Goal: Information Seeking & Learning: Find specific fact

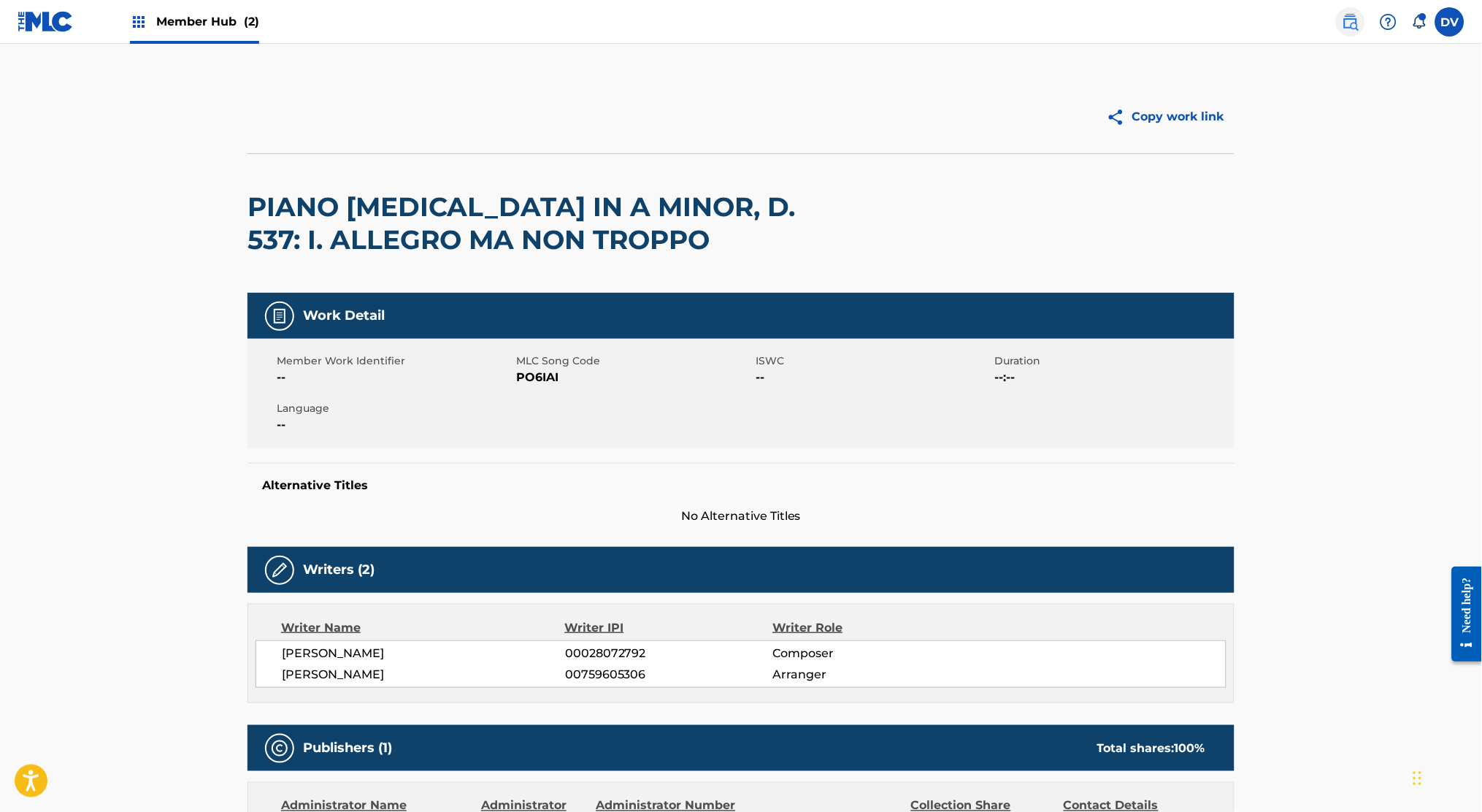
click at [1355, 19] on img at bounding box center [1350, 22] width 18 height 18
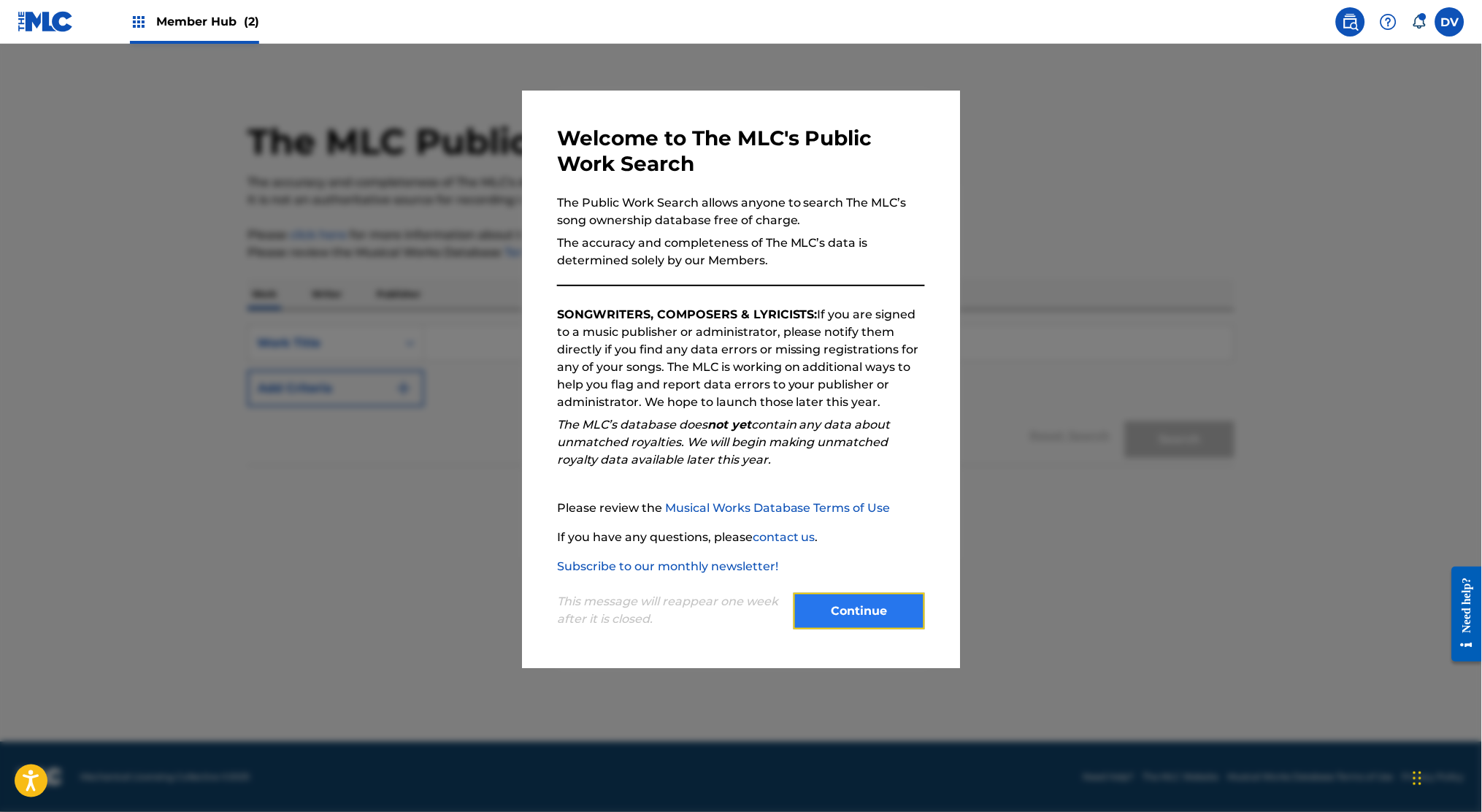
click at [846, 608] on button "Continue" at bounding box center [860, 611] width 132 height 36
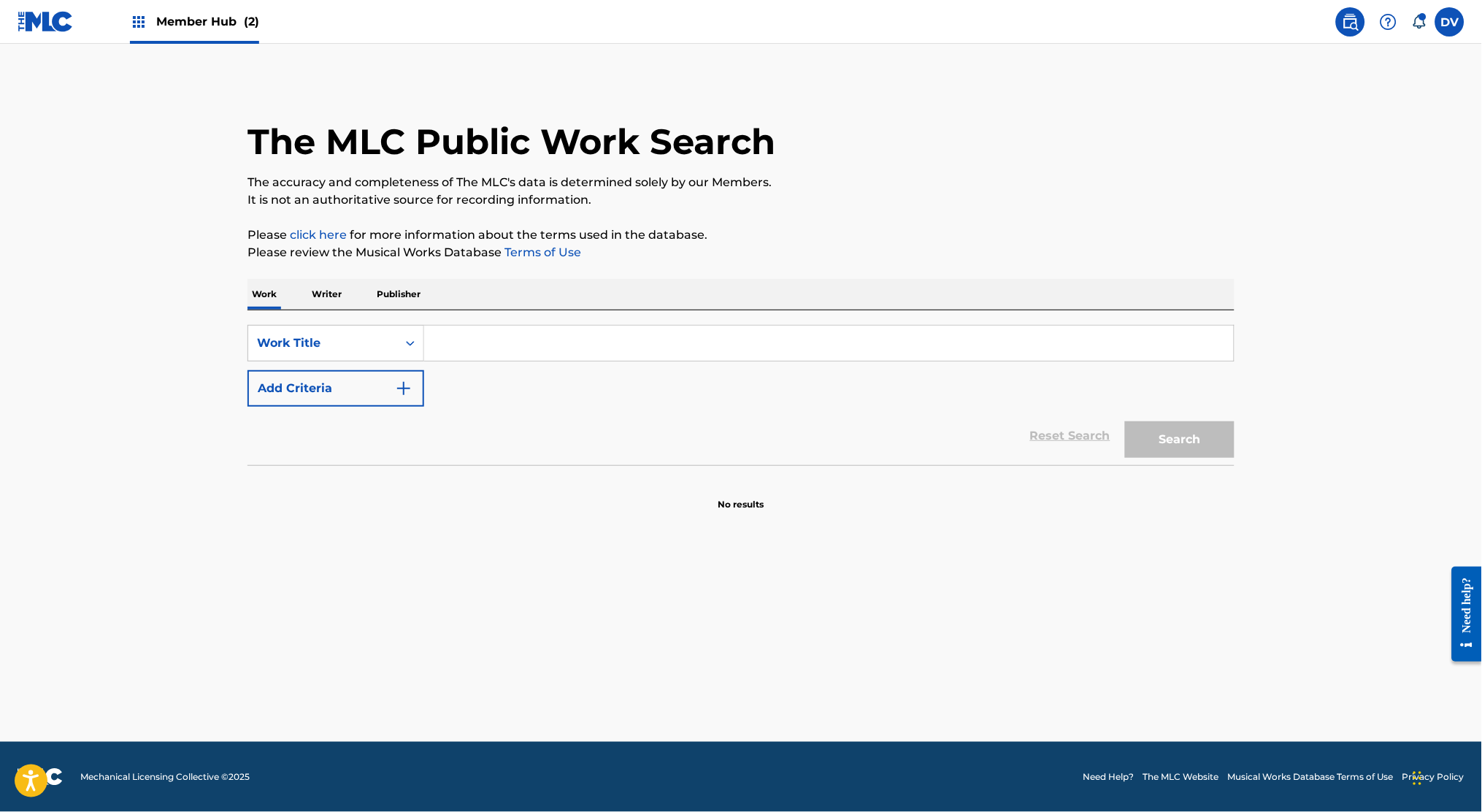
click at [538, 326] on input "Search Form" at bounding box center [829, 342] width 810 height 35
paste input "They Told Me It Could Not Be Done"
type input "They Told Me It Could Not Be Done"
click at [1187, 435] on button "Search" at bounding box center [1180, 439] width 109 height 36
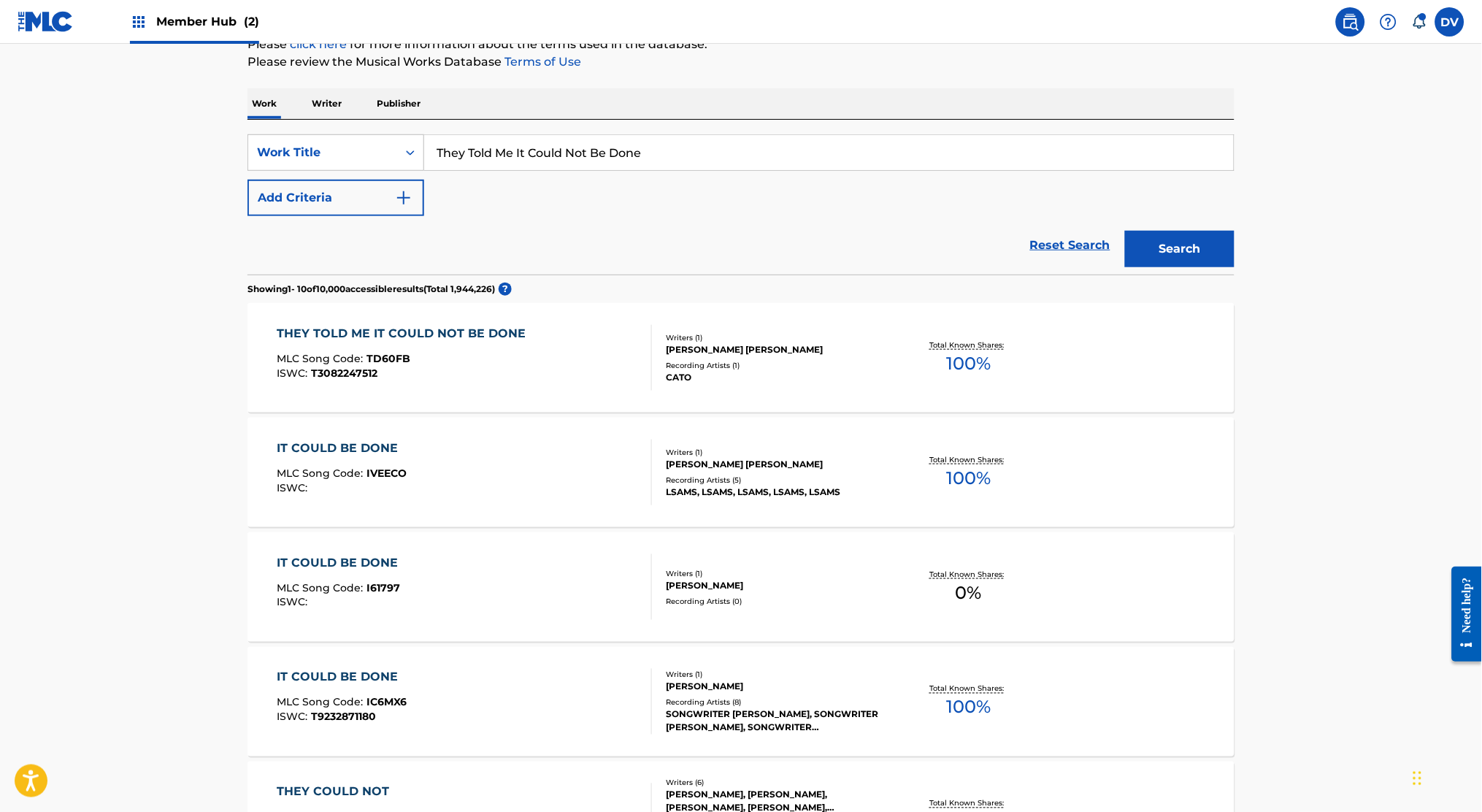
scroll to position [194, 0]
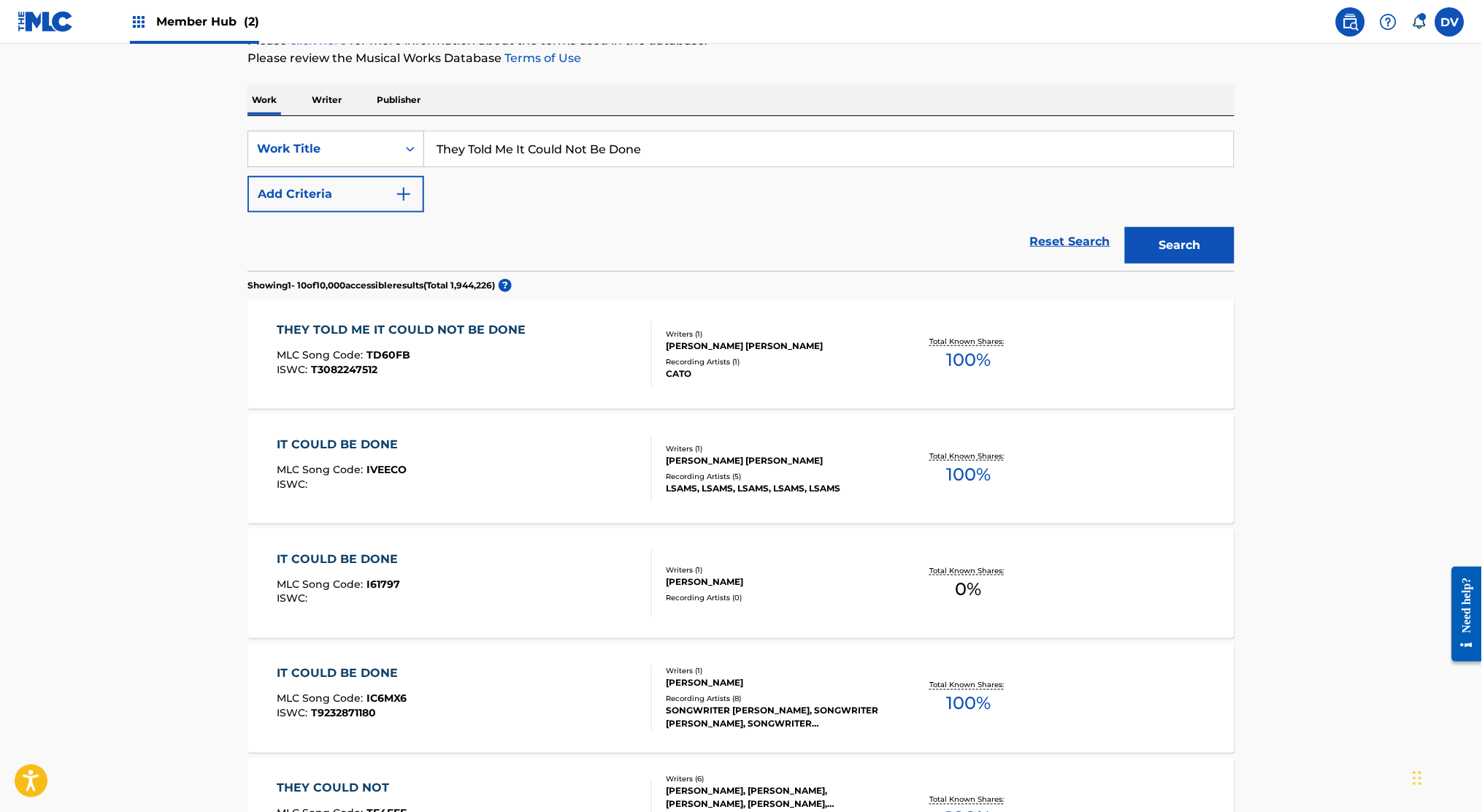
click at [511, 331] on div "THEY TOLD ME IT COULD NOT BE DONE" at bounding box center [405, 329] width 257 height 18
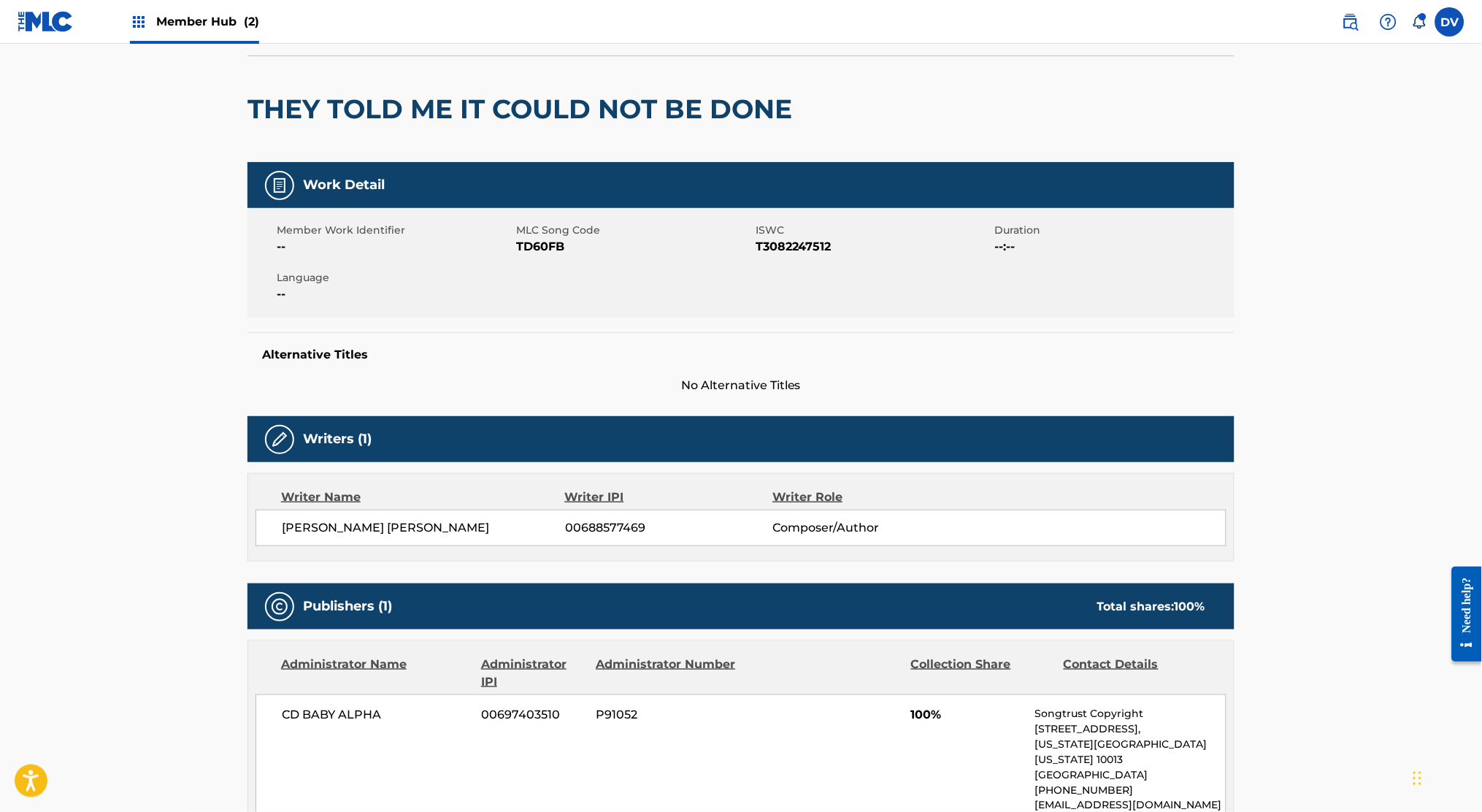
scroll to position [97, 0]
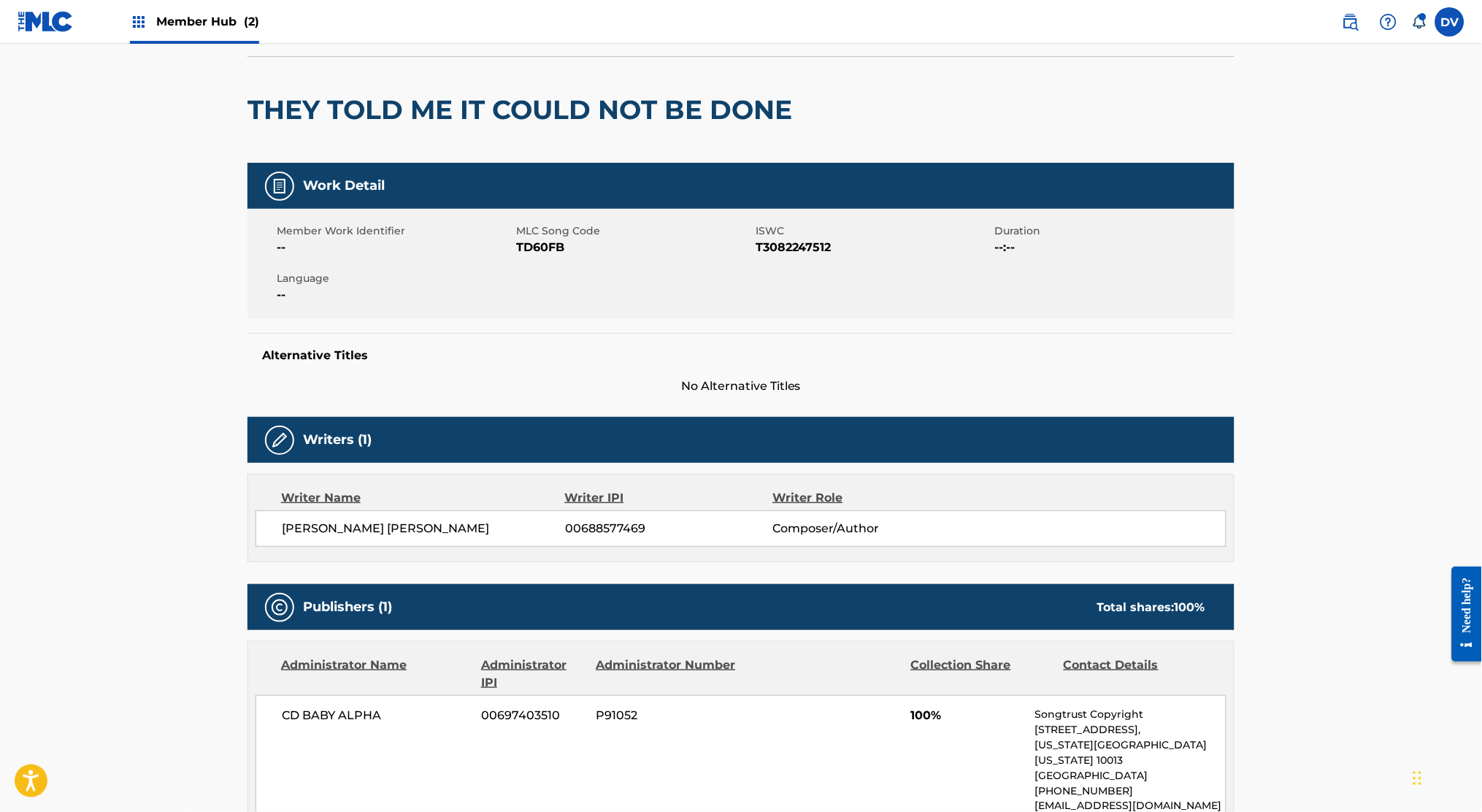
click at [546, 249] on span "TD60FB" at bounding box center [634, 247] width 236 height 18
copy span "TD60FB"
